Goal: Obtain resource: Download file/media

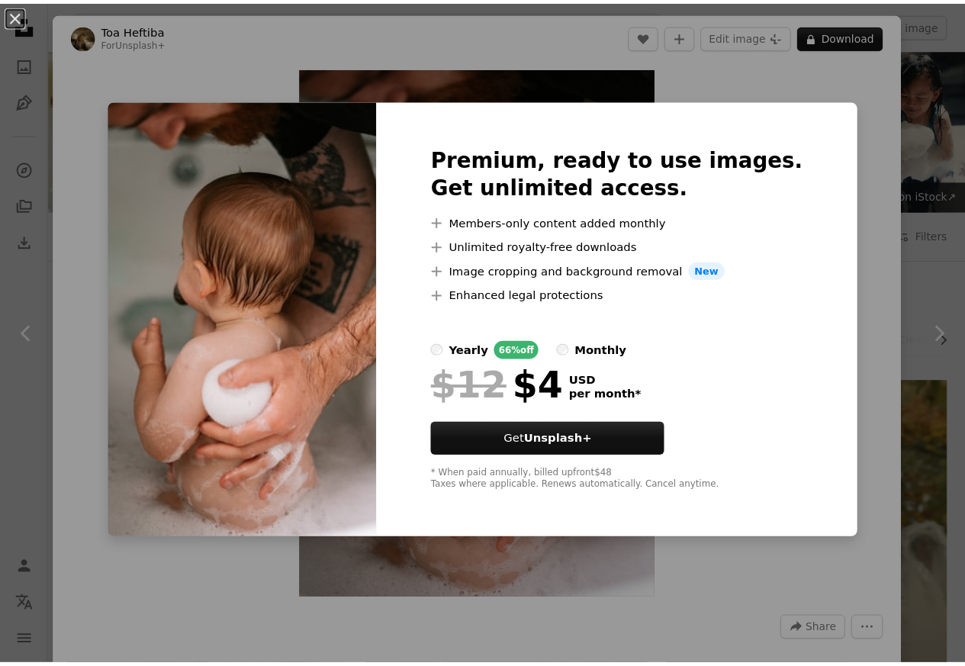
scroll to position [641, 0]
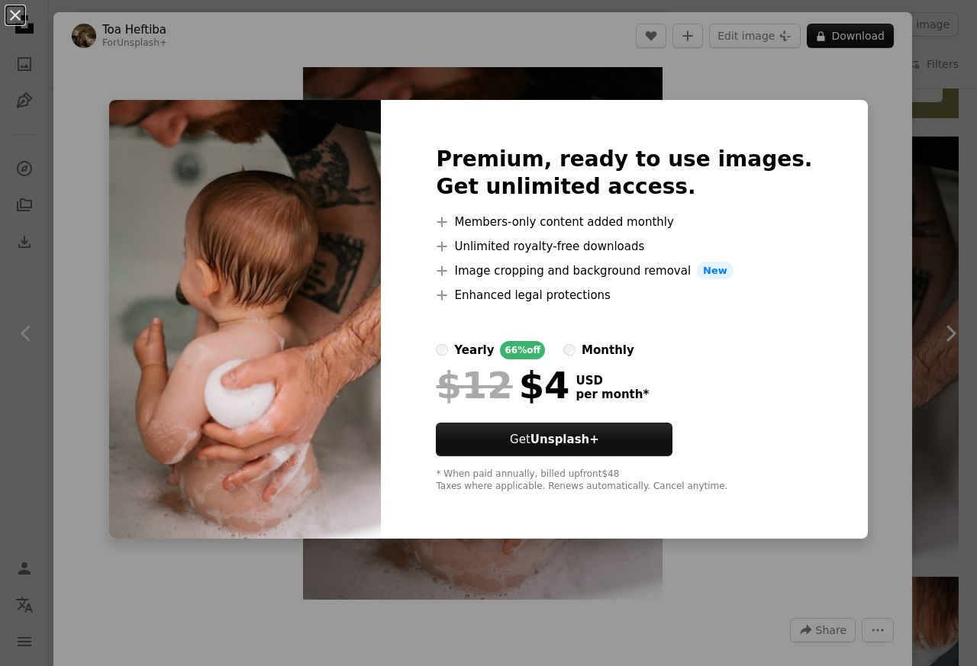
click at [933, 103] on div "An X shape Premium, ready to use images. Get unlimited access. A plus sign Memb…" at bounding box center [488, 333] width 977 height 666
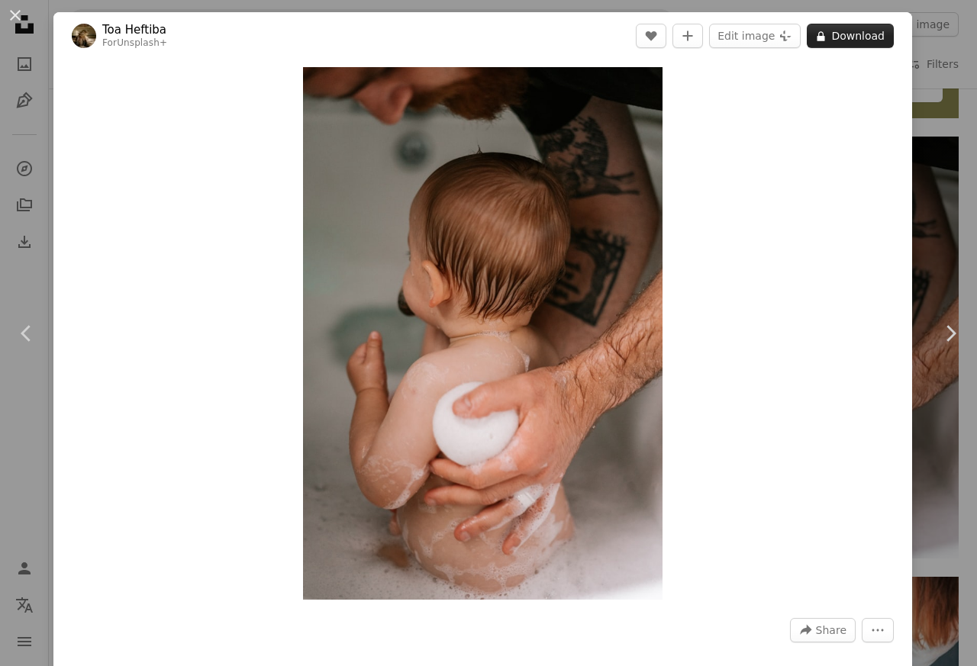
click at [840, 38] on button "A lock Download" at bounding box center [850, 36] width 87 height 24
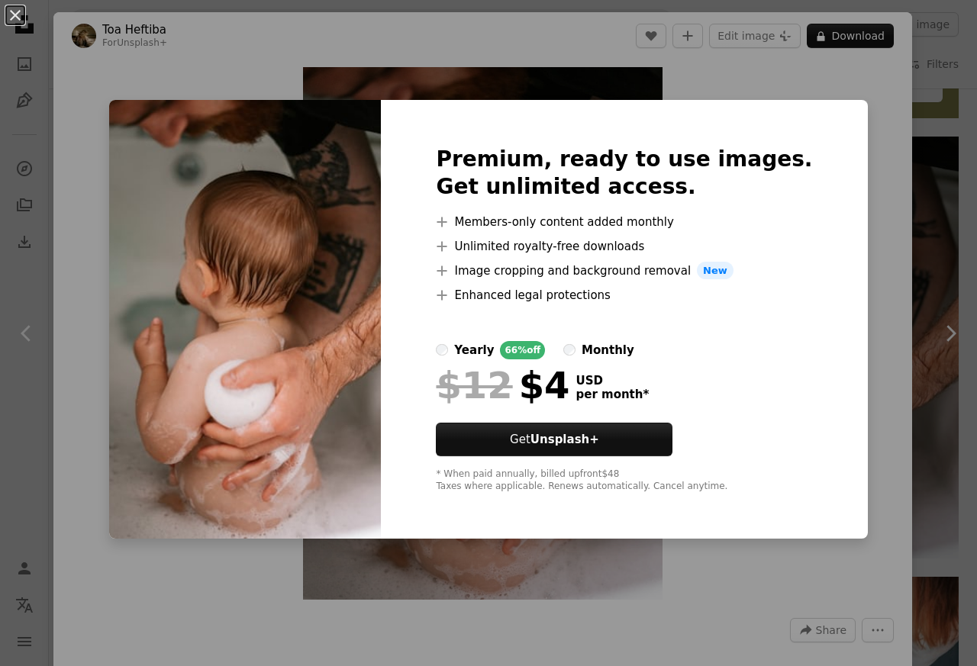
click at [956, 107] on div "An X shape Premium, ready to use images. Get unlimited access. A plus sign Memb…" at bounding box center [488, 333] width 977 height 666
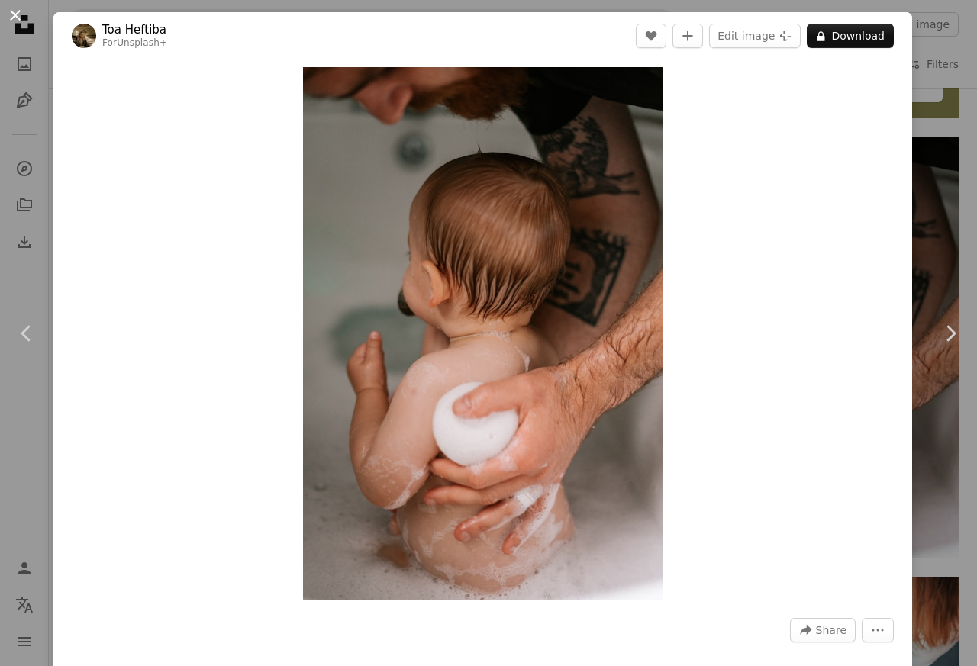
click at [15, 11] on button "An X shape" at bounding box center [15, 15] width 18 height 18
